Goal: Task Accomplishment & Management: Use online tool/utility

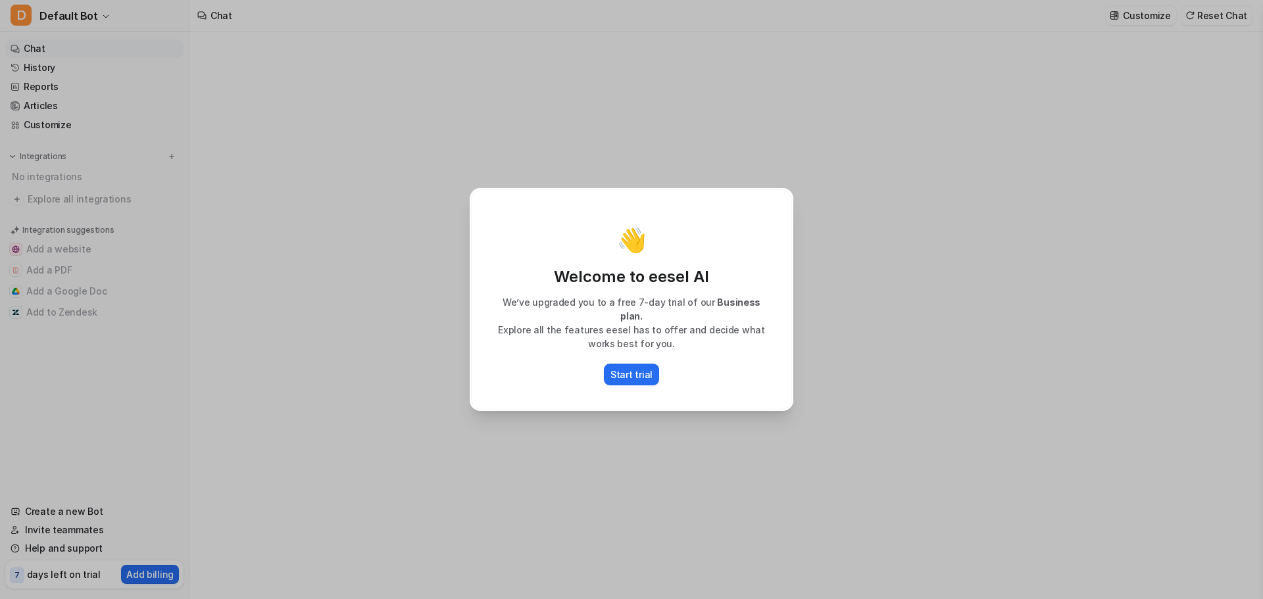
type textarea "**********"
click at [633, 374] on p "Start trial" at bounding box center [631, 375] width 42 height 14
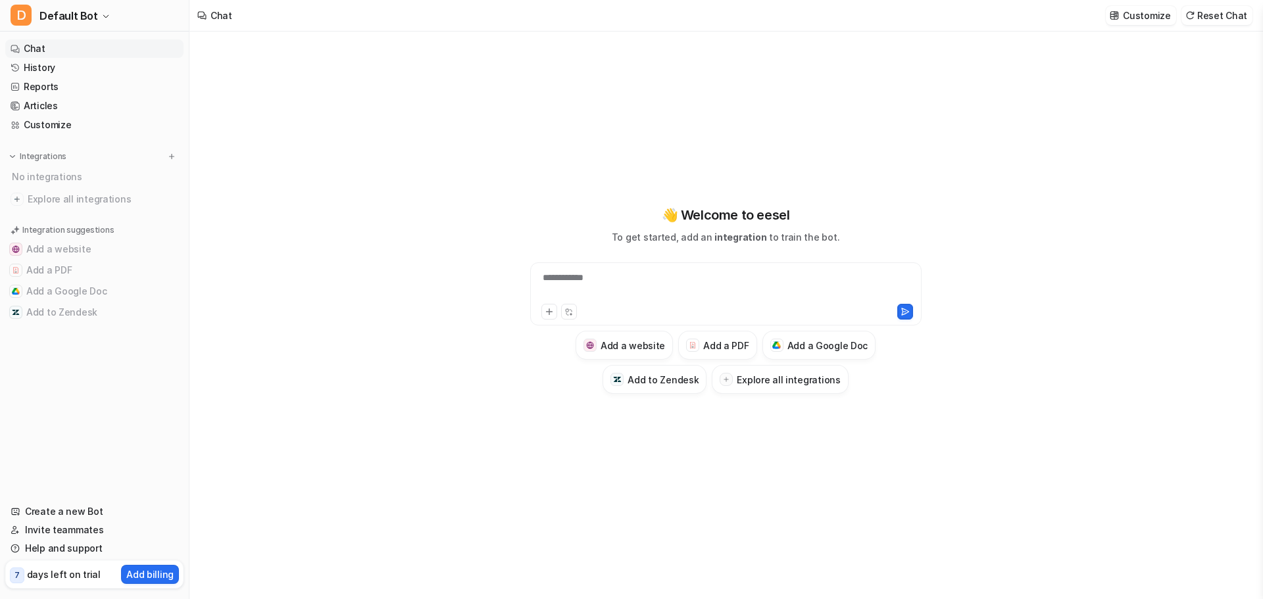
click at [838, 485] on div "**********" at bounding box center [725, 300] width 484 height 420
click at [729, 351] on button "Add a PDF" at bounding box center [717, 345] width 78 height 29
click at [725, 343] on h3 "Add a PDF" at bounding box center [725, 346] width 45 height 14
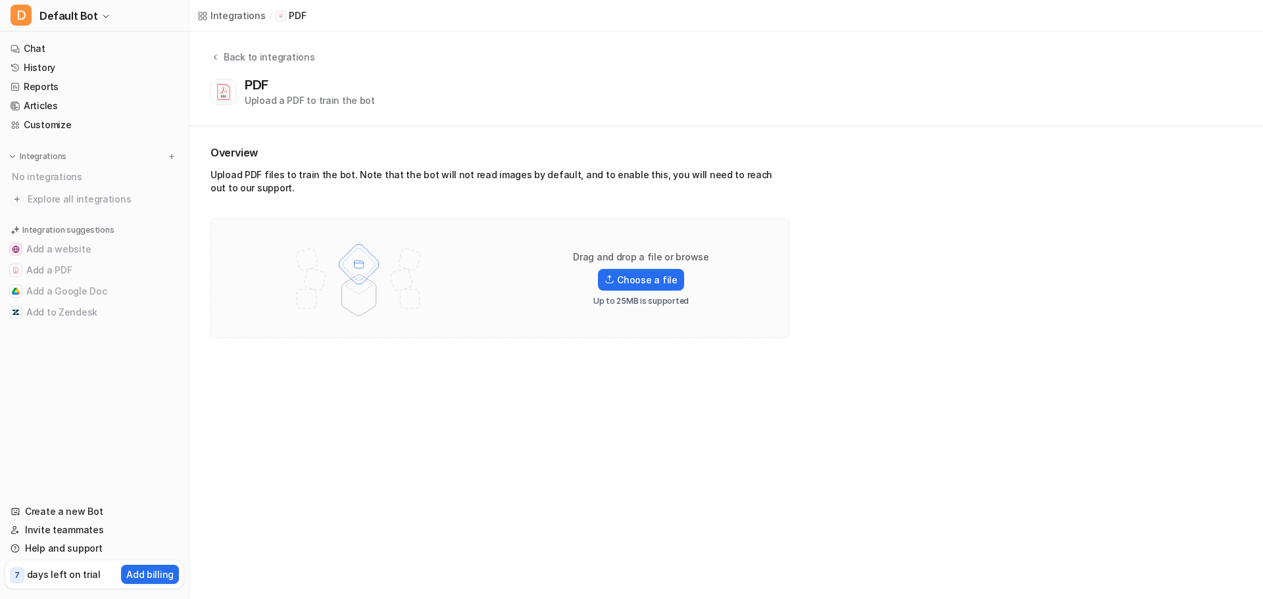
click at [654, 576] on div "Integrations / PDF Back to integrations PDF Upload a PDF to train the bot Overv…" at bounding box center [631, 299] width 1263 height 599
click at [452, 378] on div "Integrations / PDF Back to integrations PDF Upload a PDF to train the bot Overv…" at bounding box center [631, 299] width 1263 height 599
click at [760, 360] on div "Integrations / PDF Back to integrations PDF Upload a PDF to train the bot Overv…" at bounding box center [631, 299] width 1263 height 599
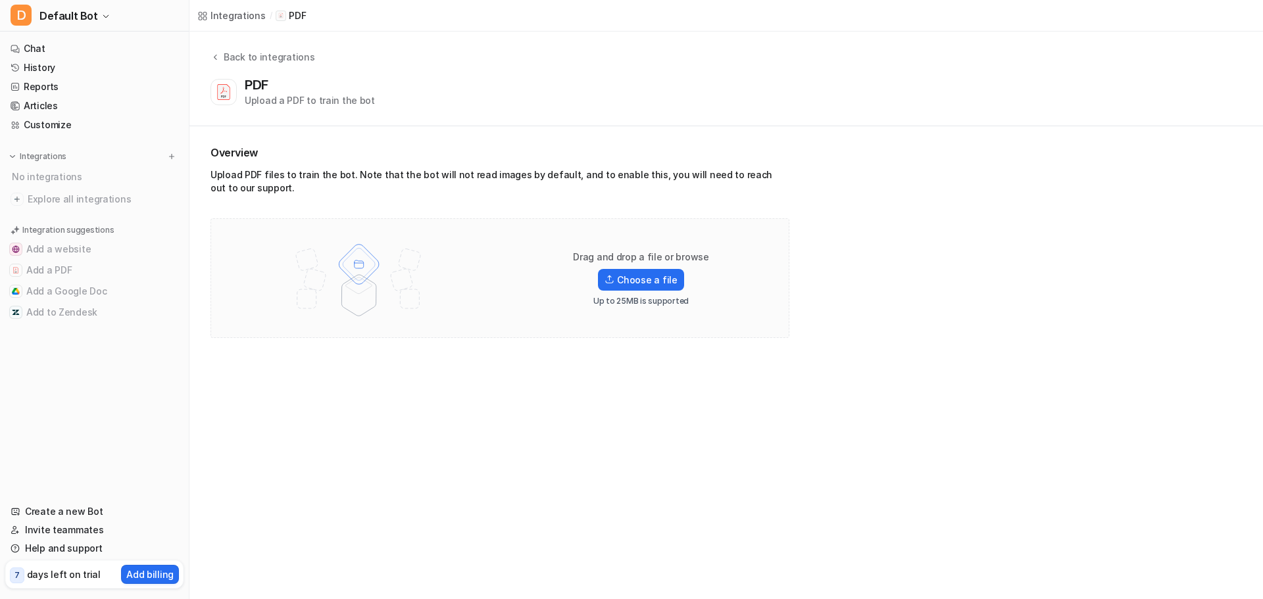
click at [760, 360] on div "Integrations / PDF Back to integrations PDF Upload a PDF to train the bot Overv…" at bounding box center [631, 299] width 1263 height 599
drag, startPoint x: 760, startPoint y: 360, endPoint x: 651, endPoint y: 342, distance: 110.6
click at [758, 360] on div "Integrations / PDF Back to integrations PDF Upload a PDF to train the bot Overv…" at bounding box center [631, 299] width 1263 height 599
click at [632, 281] on label "Choose a file" at bounding box center [641, 280] width 86 height 22
click at [0, 0] on input "Choose a file" at bounding box center [0, 0] width 0 height 0
